Goal: Task Accomplishment & Management: Manage account settings

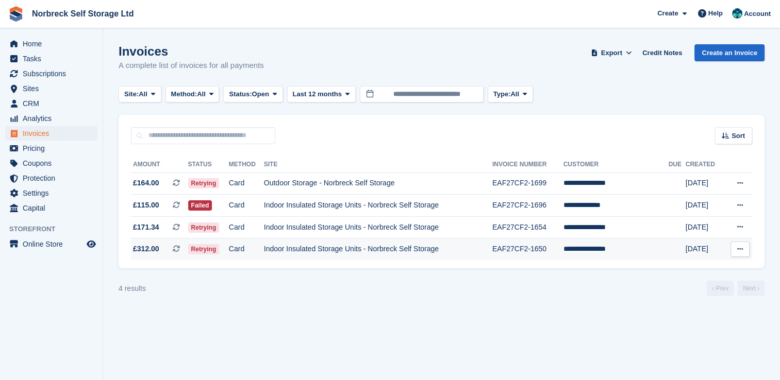
click at [362, 240] on td "Indoor Insulated Storage Units - Norbreck Self Storage" at bounding box center [378, 250] width 228 height 22
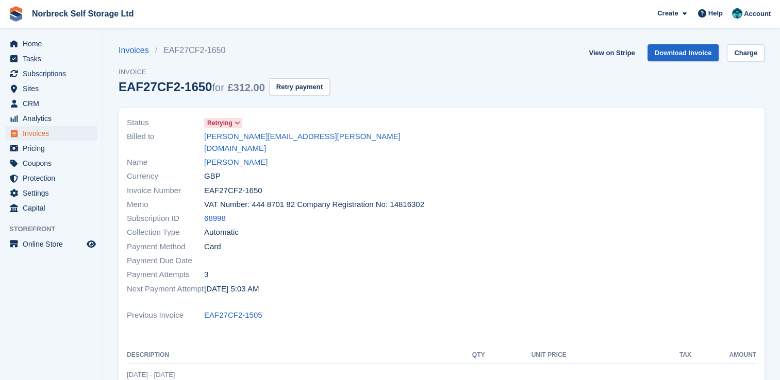
click at [240, 123] on span at bounding box center [237, 123] width 8 height 8
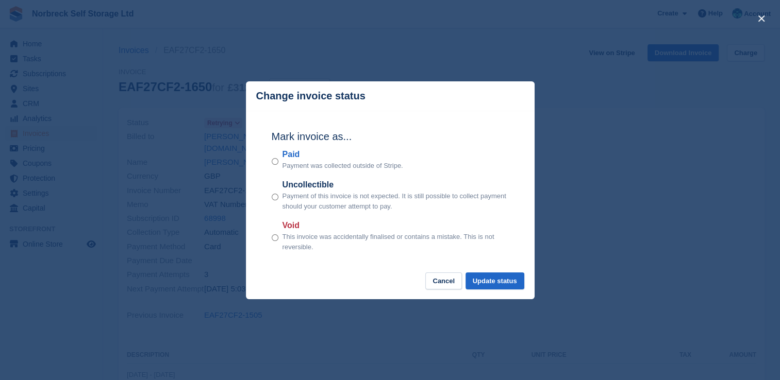
click at [285, 163] on p "Payment was collected outside of Stripe." at bounding box center [342, 166] width 121 height 10
click at [488, 287] on button "Update status" at bounding box center [494, 281] width 59 height 17
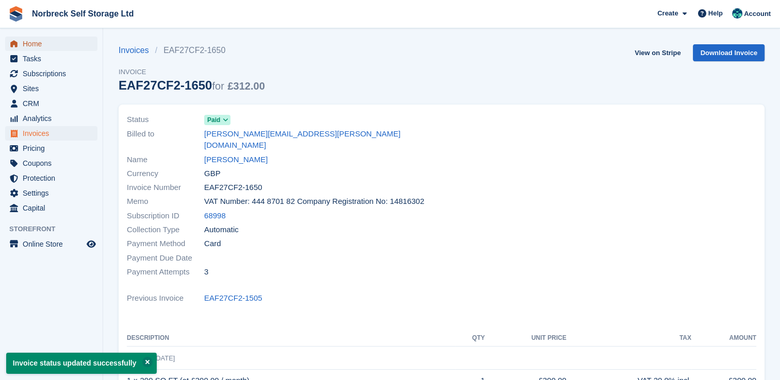
click at [67, 46] on span "Home" at bounding box center [54, 44] width 62 height 14
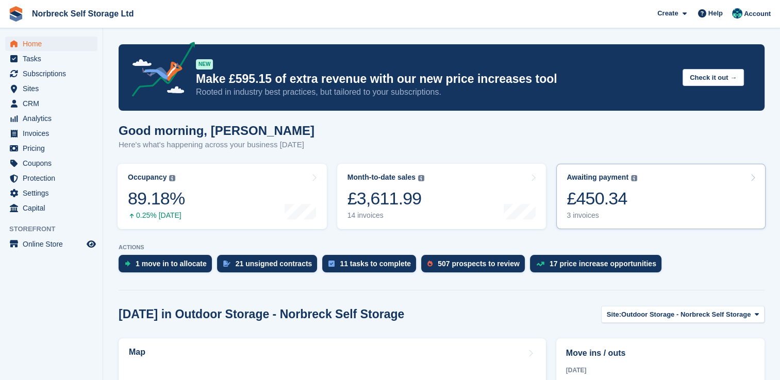
click at [627, 207] on div "£450.34" at bounding box center [601, 198] width 71 height 21
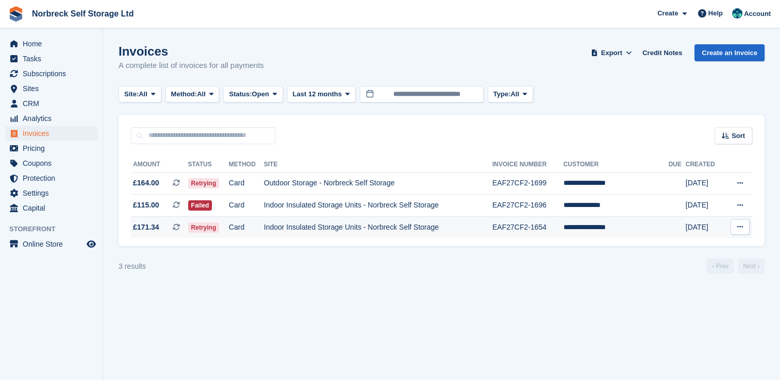
click at [286, 233] on td "Indoor Insulated Storage Units - Norbreck Self Storage" at bounding box center [378, 227] width 228 height 22
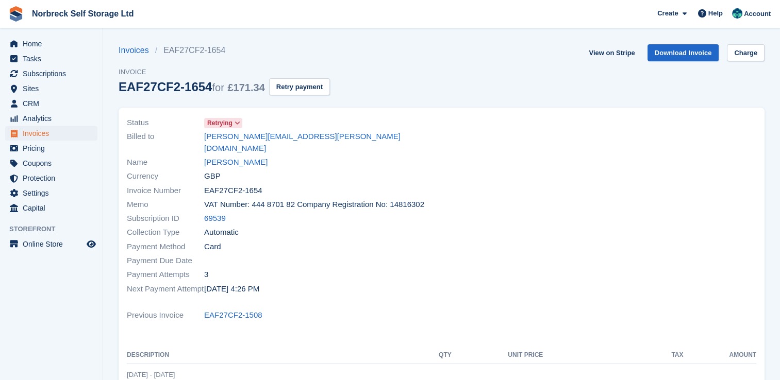
click at [239, 126] on icon at bounding box center [238, 123] width 6 height 6
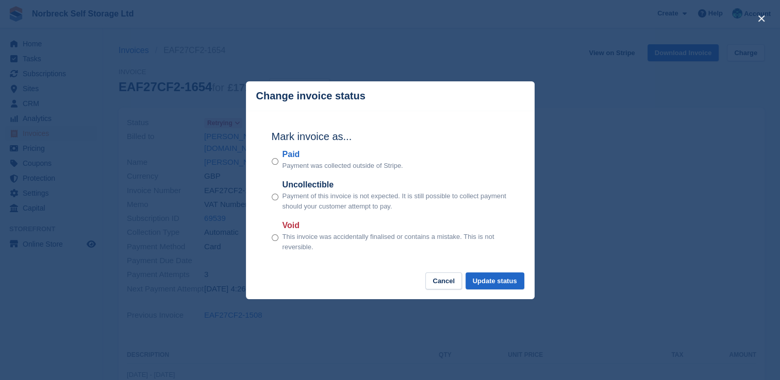
click at [271, 160] on div "Mark invoice as... Paid Payment was collected outside of Stripe. Uncollectible …" at bounding box center [390, 192] width 258 height 162
click at [512, 285] on button "Update status" at bounding box center [494, 281] width 59 height 17
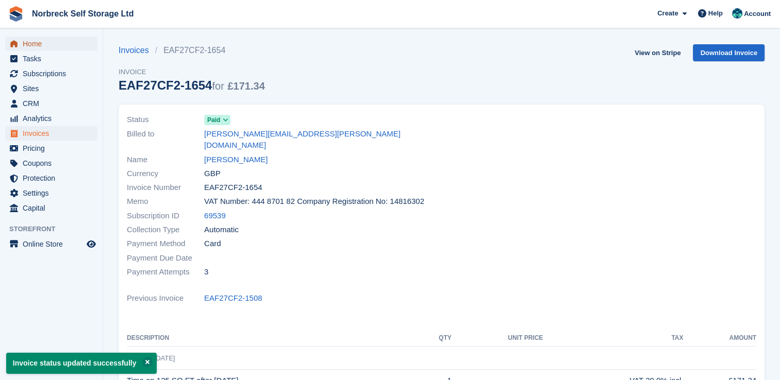
click at [43, 42] on span "Home" at bounding box center [54, 44] width 62 height 14
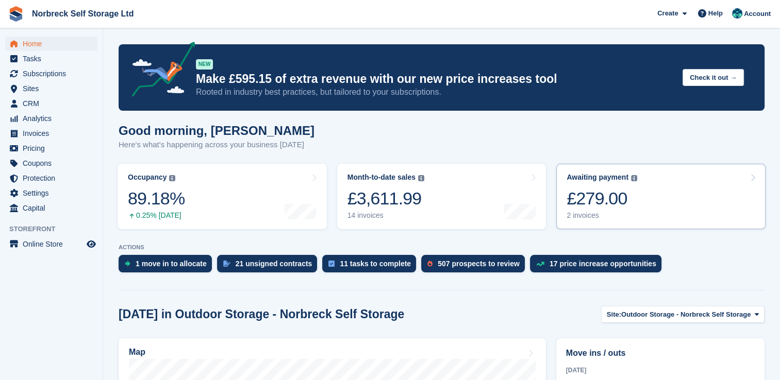
click at [636, 213] on link "Awaiting payment The total outstanding balance on all open invoices. £279.00 2 …" at bounding box center [660, 196] width 209 height 65
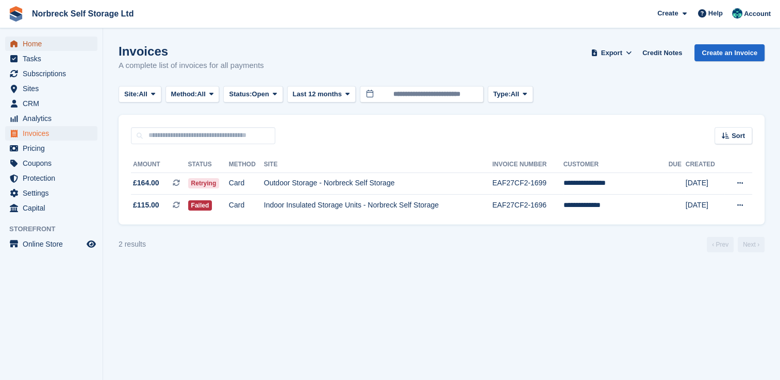
click at [58, 42] on span "Home" at bounding box center [54, 44] width 62 height 14
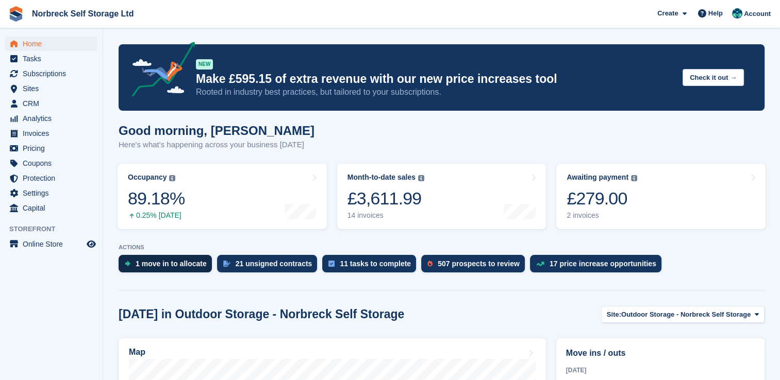
click at [163, 261] on div "1 move in to allocate" at bounding box center [171, 264] width 71 height 8
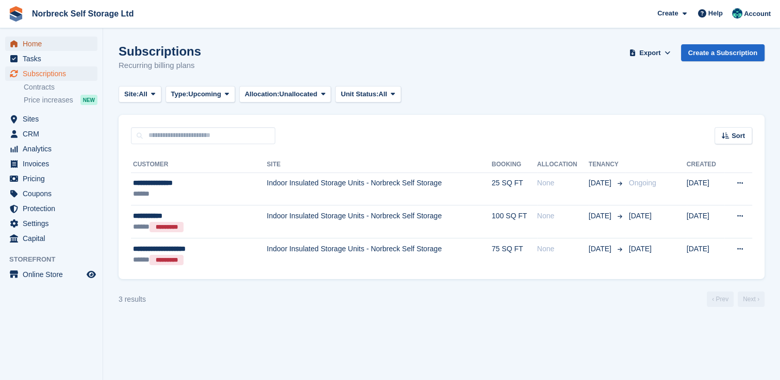
click at [36, 44] on span "Home" at bounding box center [54, 44] width 62 height 14
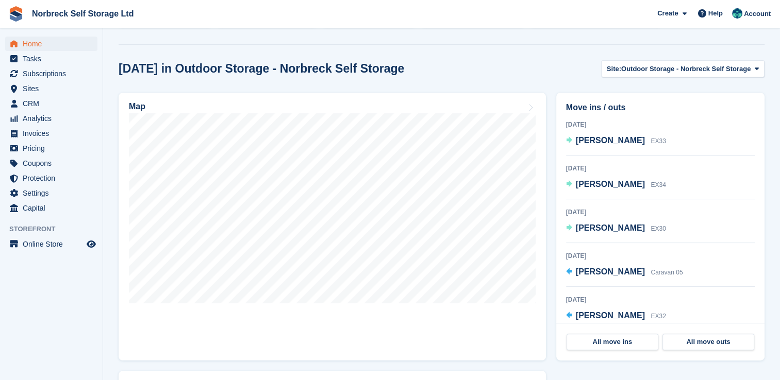
scroll to position [243, 0]
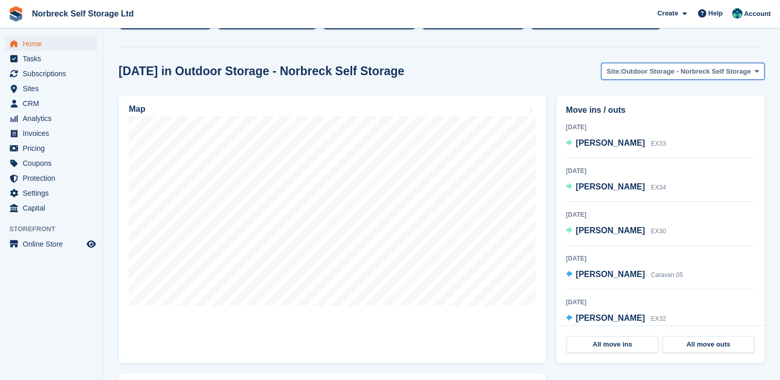
click at [673, 73] on span "Outdoor Storage - Norbreck Self Storage" at bounding box center [685, 71] width 129 height 10
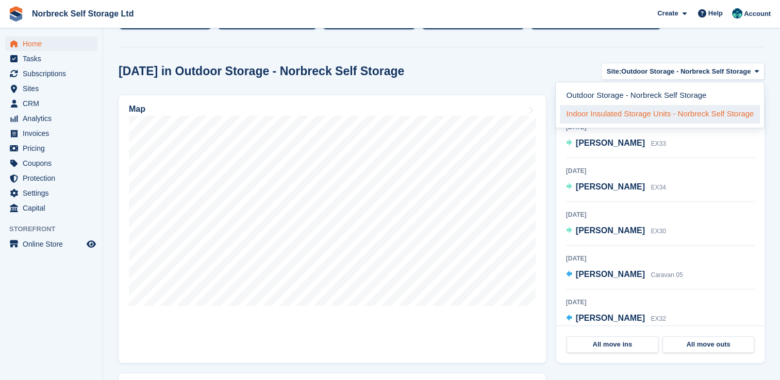
click at [614, 111] on link "Indoor Insulated Storage Units - Norbreck Self Storage" at bounding box center [660, 114] width 200 height 19
